Goal: Task Accomplishment & Management: Use online tool/utility

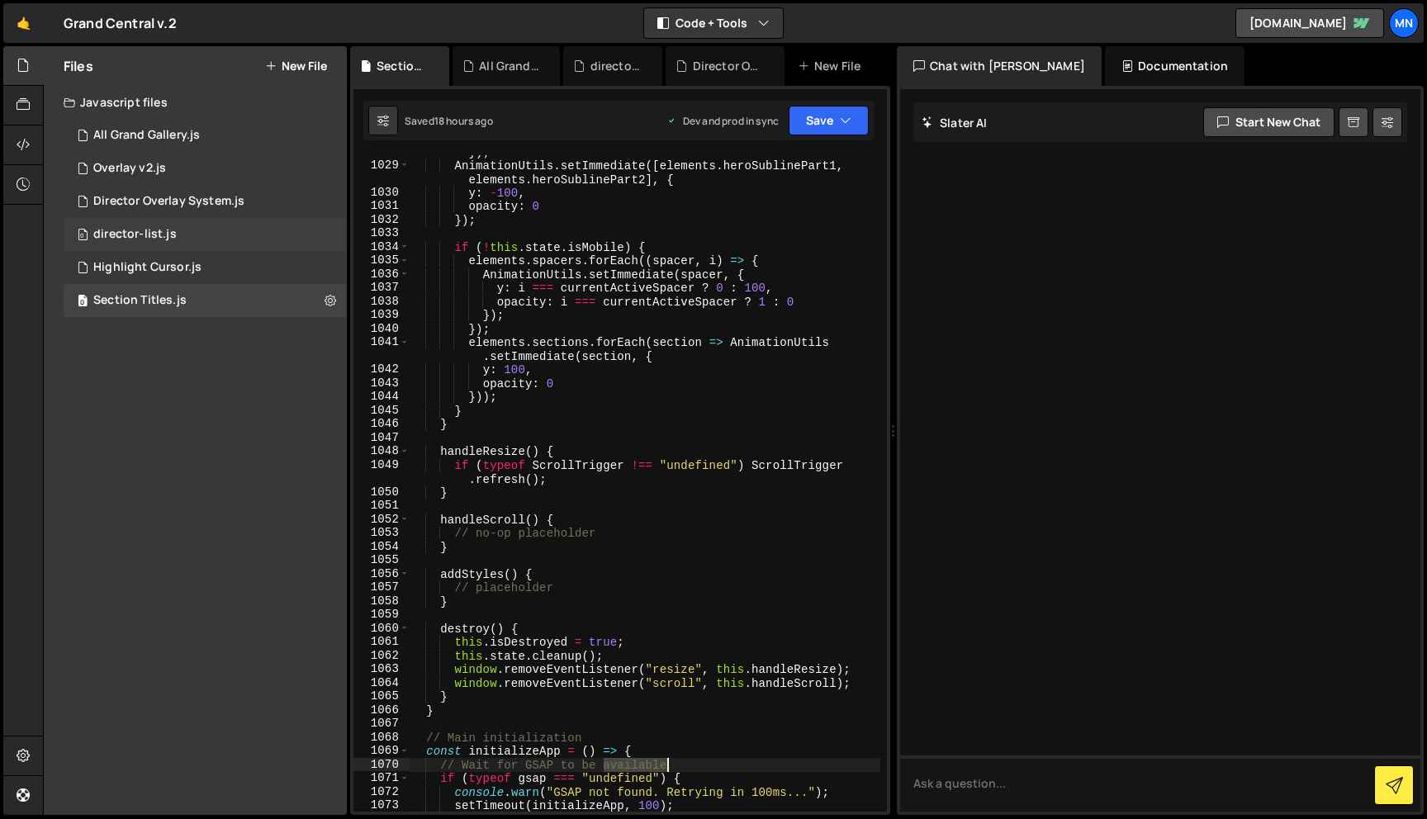
scroll to position [16284, 0]
click at [28, 26] on link "🤙" at bounding box center [23, 23] width 40 height 40
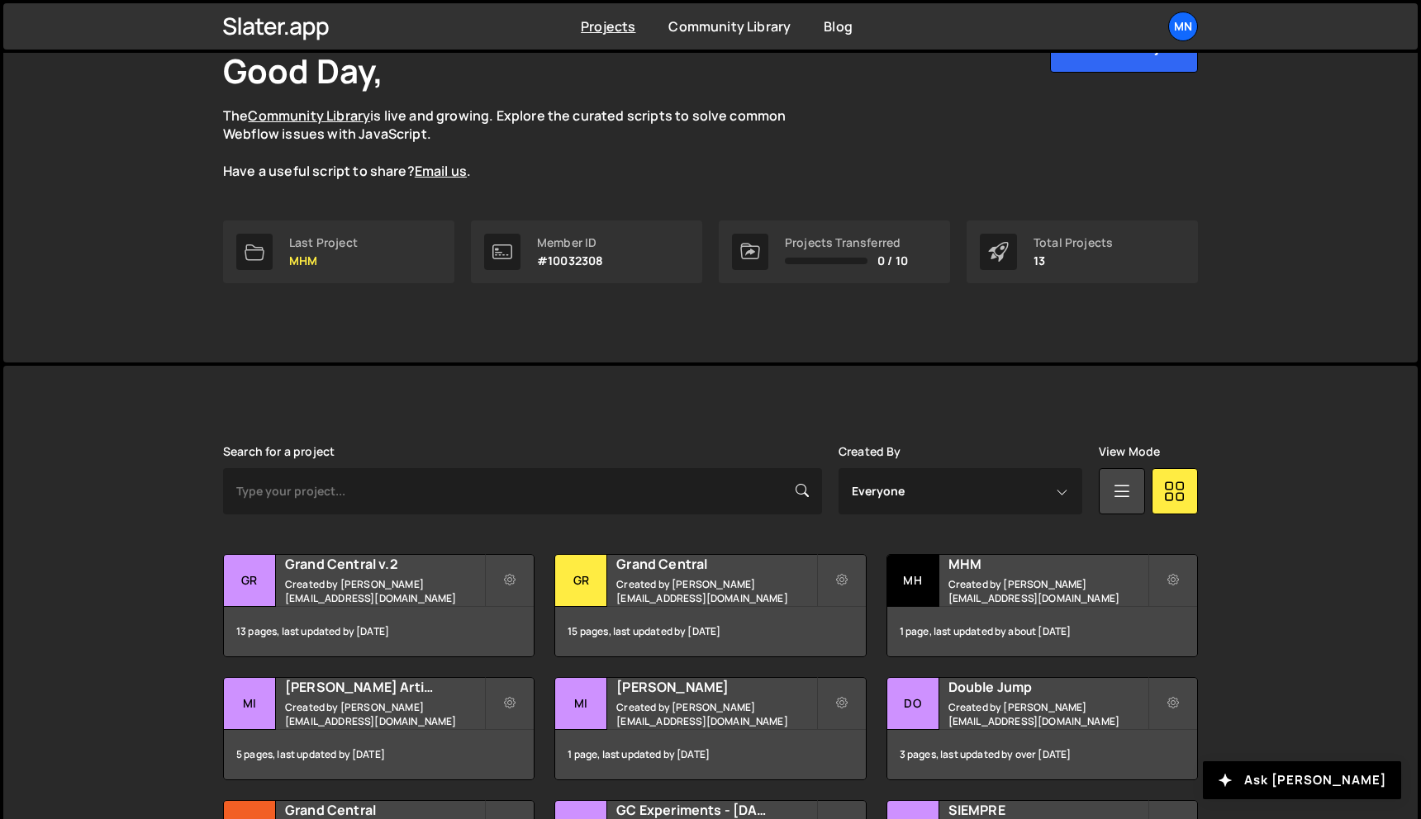
scroll to position [405, 0]
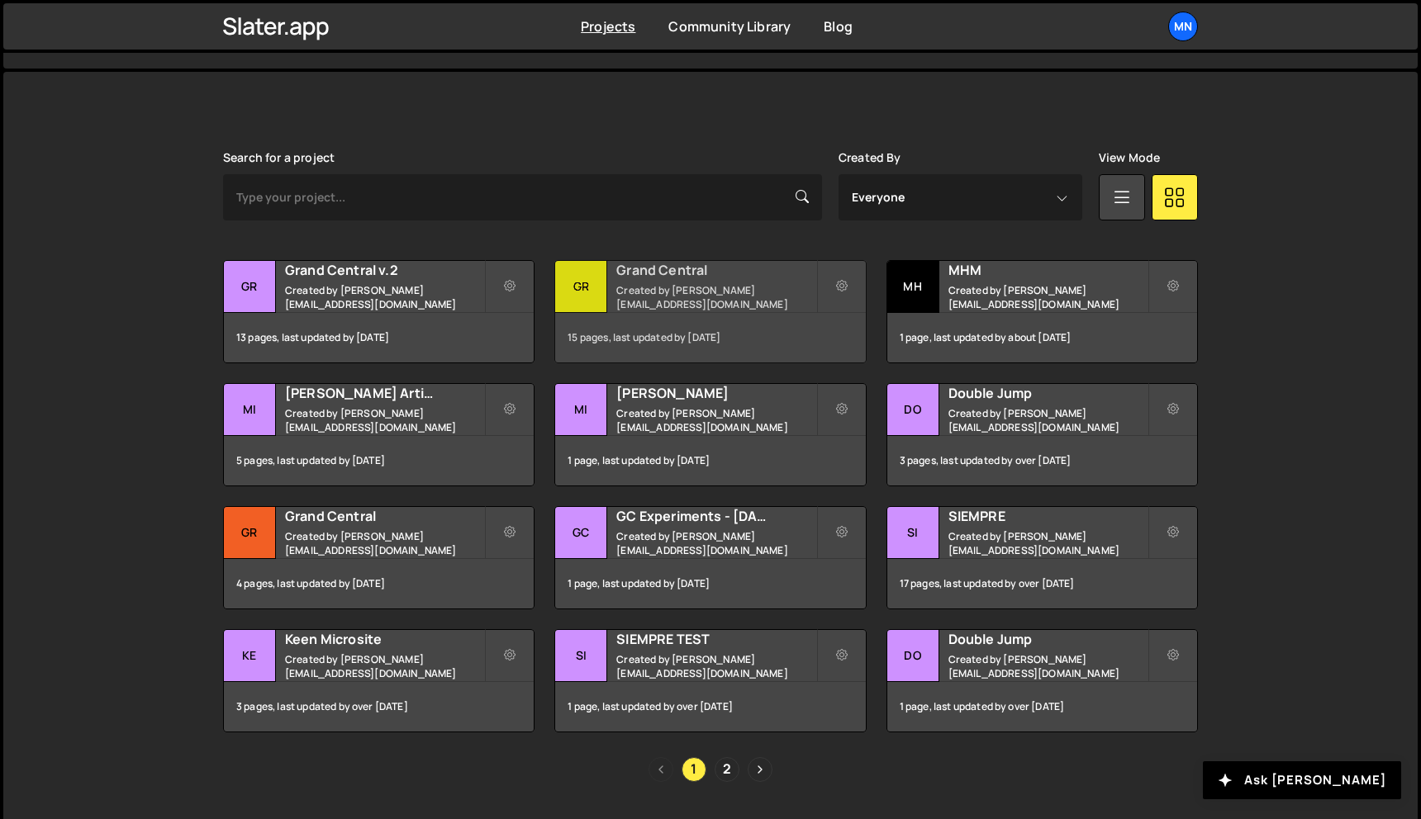
click at [643, 273] on h2 "Grand Central" at bounding box center [715, 270] width 199 height 18
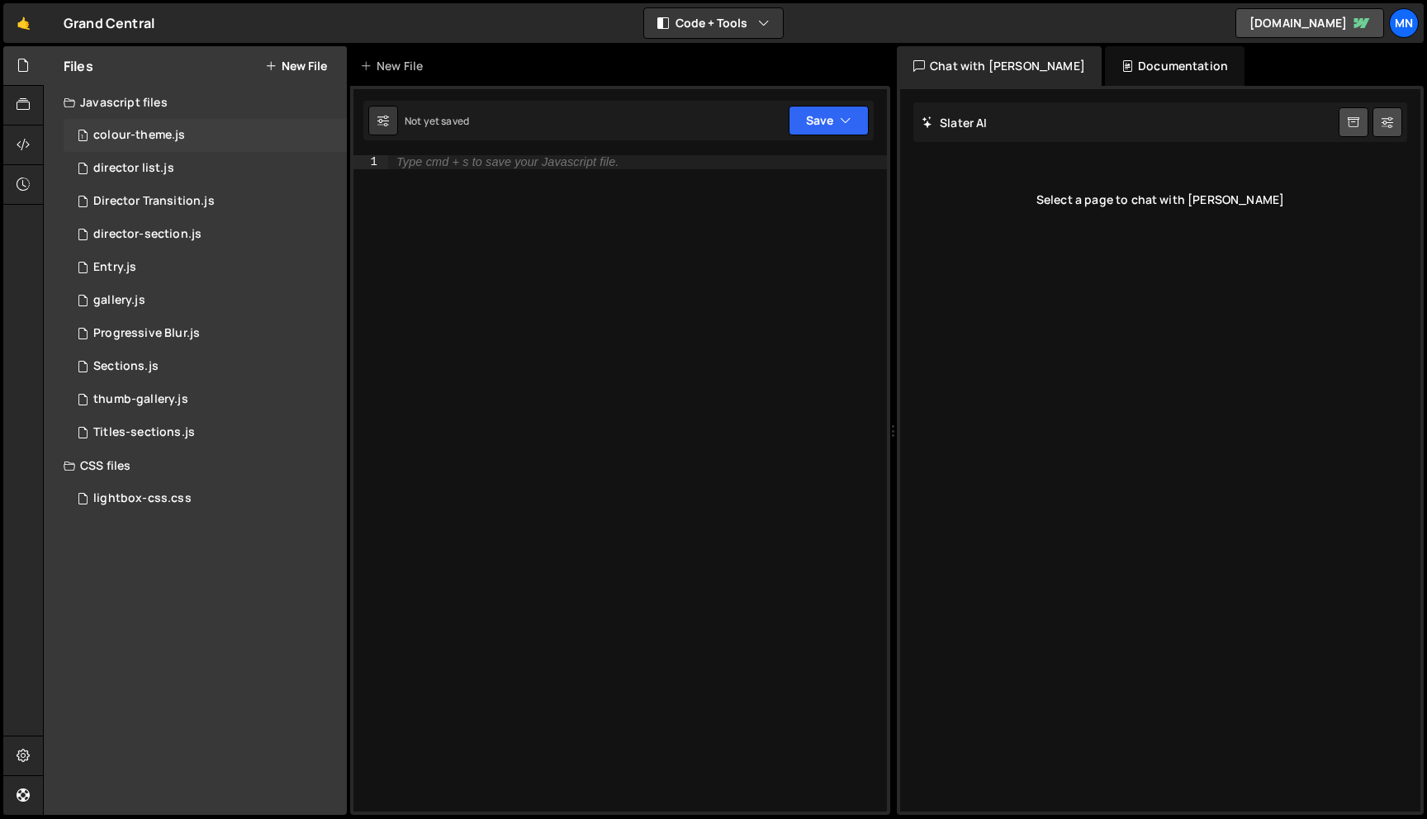
click at [134, 140] on div "colour-theme.js" at bounding box center [139, 135] width 92 height 15
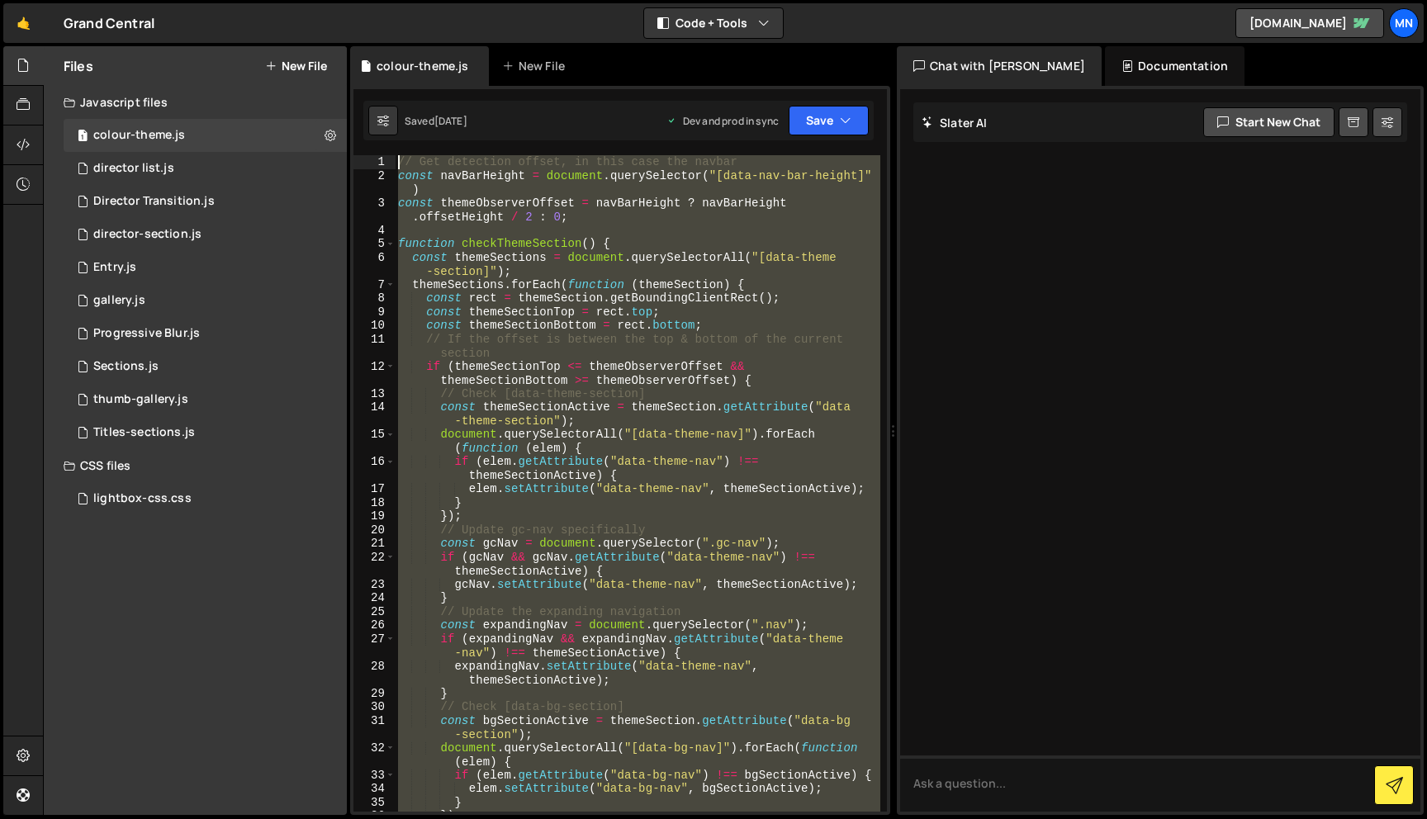
drag, startPoint x: 458, startPoint y: 558, endPoint x: 503, endPoint y: 146, distance: 414.7
click at [345, 0] on html "Projects [GEOGRAPHIC_DATA] Blog [GEOGRAPHIC_DATA] Projects Your Teams Invite te…" at bounding box center [713, 409] width 1427 height 819
type textarea "// Get detection offset, in this case the navbar const navBarHeight = document.…"
